Goal: Information Seeking & Learning: Find specific fact

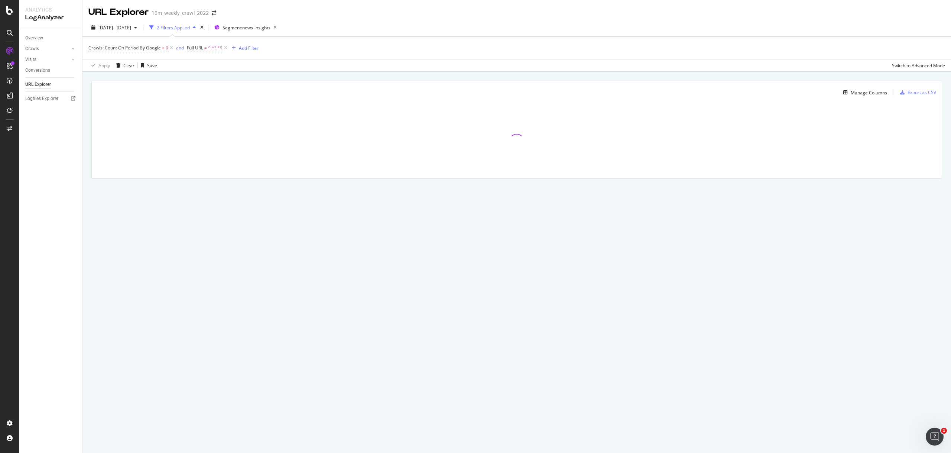
click at [430, 12] on div "URL Explorer 10m_weekly_crawl_2022" at bounding box center [516, 9] width 868 height 19
click at [319, 66] on div "Apply Clear Save Switch to Advanced Mode" at bounding box center [516, 65] width 868 height 12
click at [427, 71] on div "Apply Clear Save Switch to Advanced Mode" at bounding box center [516, 65] width 868 height 12
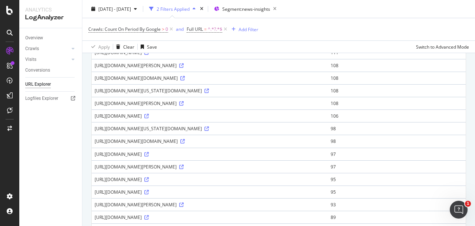
scroll to position [186, 0]
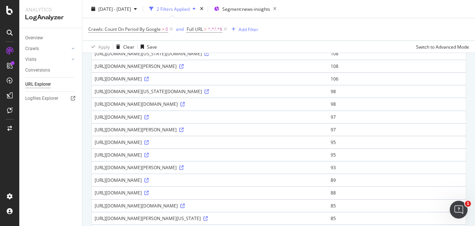
click at [176, 69] on div "[URL][DOMAIN_NAME][PERSON_NAME]" at bounding box center [210, 66] width 230 height 6
click at [252, 69] on div "[URL][DOMAIN_NAME][PERSON_NAME]" at bounding box center [210, 66] width 230 height 6
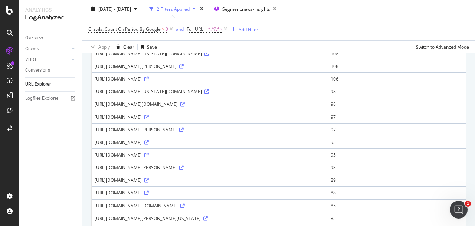
drag, startPoint x: 315, startPoint y: 90, endPoint x: 320, endPoint y: 91, distance: 4.8
click at [320, 69] on div "[URL][DOMAIN_NAME][PERSON_NAME]" at bounding box center [210, 66] width 230 height 6
click at [309, 69] on div "[URL][DOMAIN_NAME][PERSON_NAME]" at bounding box center [210, 66] width 230 height 6
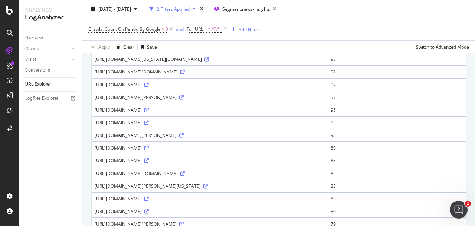
scroll to position [241, 0]
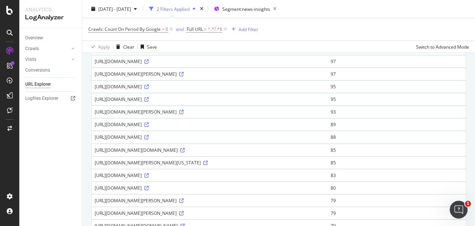
click at [325, 77] on div "[URL][DOMAIN_NAME][PERSON_NAME]" at bounding box center [210, 74] width 230 height 6
click at [313, 39] on div "[URL][DOMAIN_NAME][US_STATE][DOMAIN_NAME]" at bounding box center [210, 36] width 230 height 6
click at [309, 39] on div "[URL][DOMAIN_NAME][US_STATE][DOMAIN_NAME]" at bounding box center [210, 36] width 230 height 6
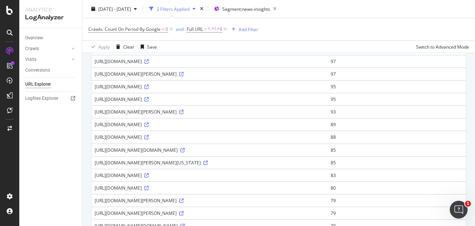
click at [311, 39] on div "[URL][DOMAIN_NAME][US_STATE][DOMAIN_NAME]" at bounding box center [210, 36] width 230 height 6
click at [309, 39] on div "[URL][DOMAIN_NAME][US_STATE][DOMAIN_NAME]" at bounding box center [210, 36] width 230 height 6
click at [311, 39] on div "[URL][DOMAIN_NAME][US_STATE][DOMAIN_NAME]" at bounding box center [210, 36] width 230 height 6
click at [312, 39] on div "[URL][DOMAIN_NAME][US_STATE][DOMAIN_NAME]" at bounding box center [210, 36] width 230 height 6
click at [310, 39] on div "[URL][DOMAIN_NAME][US_STATE][DOMAIN_NAME]" at bounding box center [210, 36] width 230 height 6
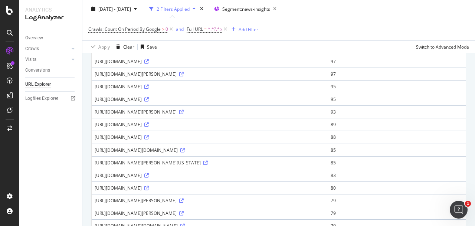
click at [310, 39] on div "[URL][DOMAIN_NAME][US_STATE][DOMAIN_NAME]" at bounding box center [210, 36] width 230 height 6
click at [313, 39] on div "[URL][DOMAIN_NAME][US_STATE][DOMAIN_NAME]" at bounding box center [210, 36] width 230 height 6
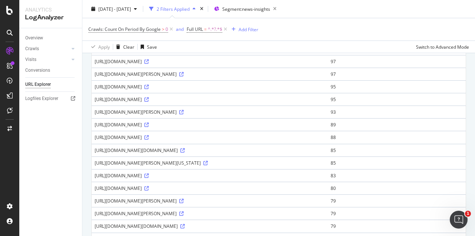
click at [147, 52] on div "[URL][DOMAIN_NAME][DOMAIN_NAME]" at bounding box center [210, 48] width 230 height 6
copy div "[URL][DOMAIN_NAME][DOMAIN_NAME]"
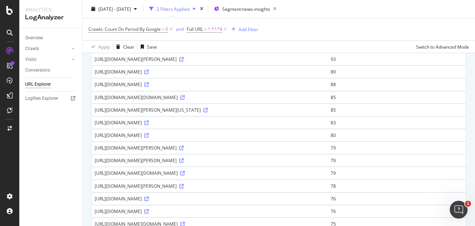
scroll to position [316, 0]
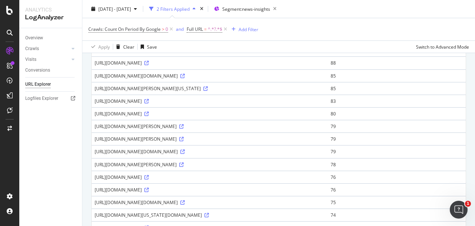
click at [302, 53] on div "[URL][DOMAIN_NAME]" at bounding box center [210, 50] width 230 height 6
click at [301, 41] on div "[URL][DOMAIN_NAME][PERSON_NAME]" at bounding box center [210, 38] width 230 height 6
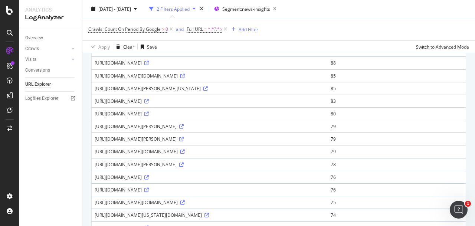
click at [301, 41] on div "[URL][DOMAIN_NAME][PERSON_NAME]" at bounding box center [210, 38] width 230 height 6
copy div "[URL][DOMAIN_NAME][PERSON_NAME]"
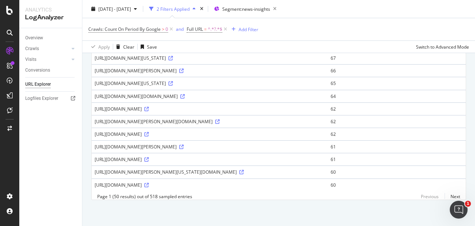
scroll to position [653, 0]
click at [447, 196] on link "Next" at bounding box center [453, 196] width 16 height 11
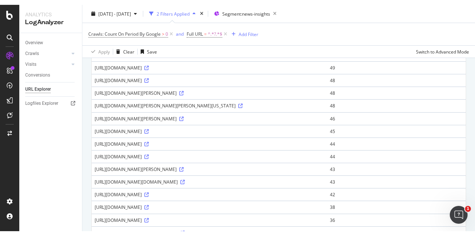
scroll to position [371, 0]
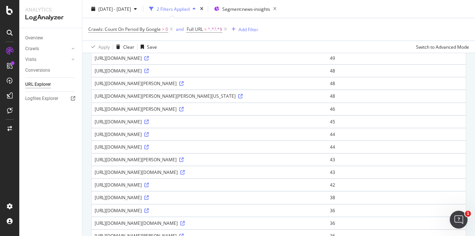
click at [273, 40] on div "Apply Clear Save Switch to Advanced Mode" at bounding box center [278, 46] width 393 height 12
